Goal: Task Accomplishment & Management: Manage account settings

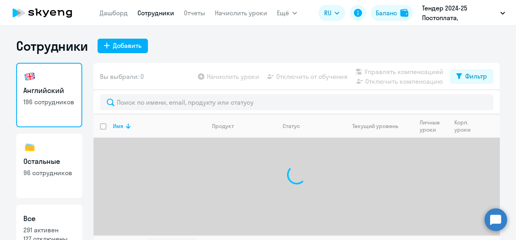
select select "30"
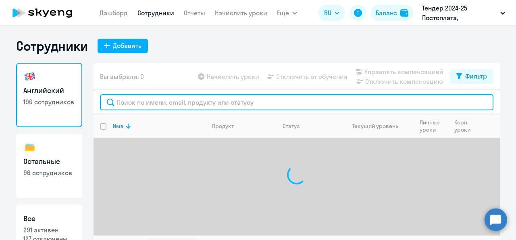
click at [169, 96] on input "text" at bounding box center [297, 102] width 394 height 16
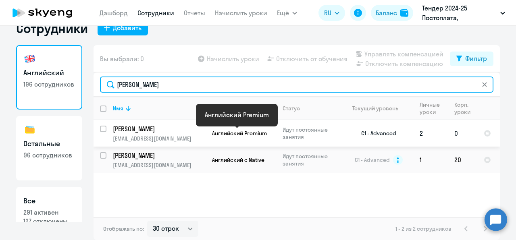
type input "[PERSON_NAME]"
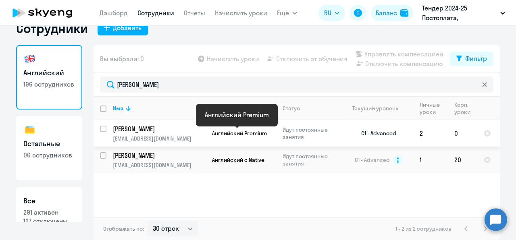
click at [259, 131] on span "Английский Premium" at bounding box center [239, 133] width 55 height 7
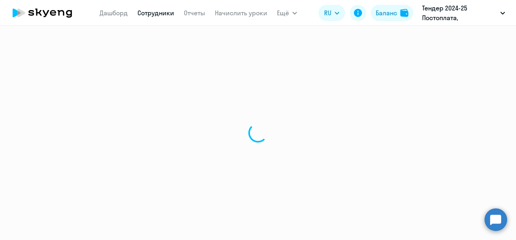
select select "english"
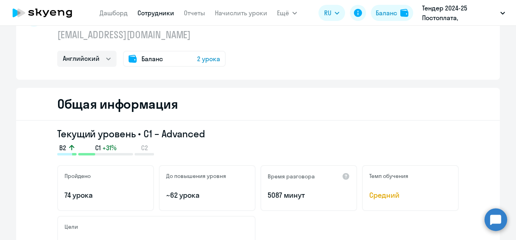
scroll to position [37, 0]
click at [205, 59] on span "2 урока" at bounding box center [208, 59] width 23 height 10
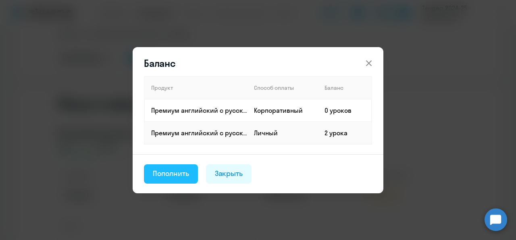
click at [184, 169] on div "Пополнить" at bounding box center [171, 174] width 36 height 10
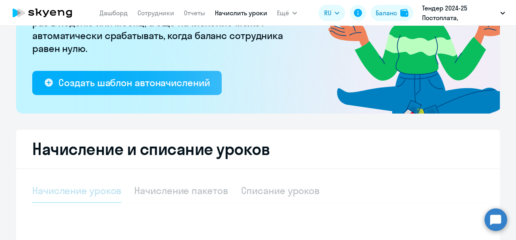
select select "10"
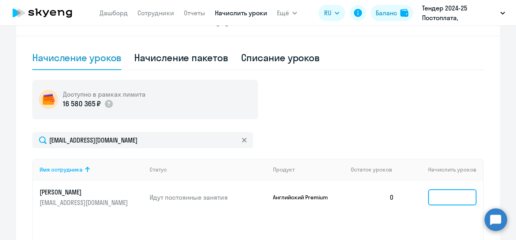
click at [444, 192] on input at bounding box center [452, 198] width 48 height 16
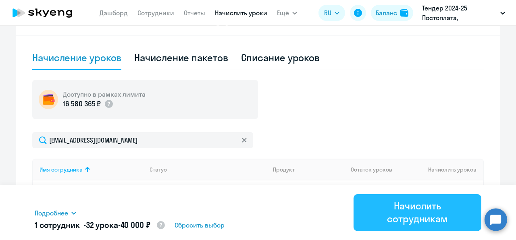
type input "32"
click at [442, 215] on div "Начислить сотрудникам" at bounding box center [417, 213] width 105 height 26
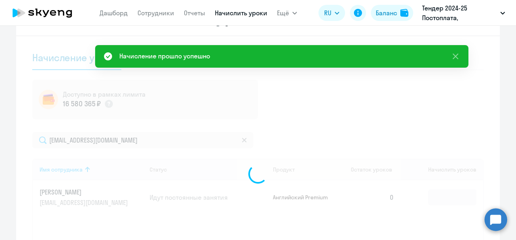
scroll to position [281, 0]
